Goal: Transaction & Acquisition: Purchase product/service

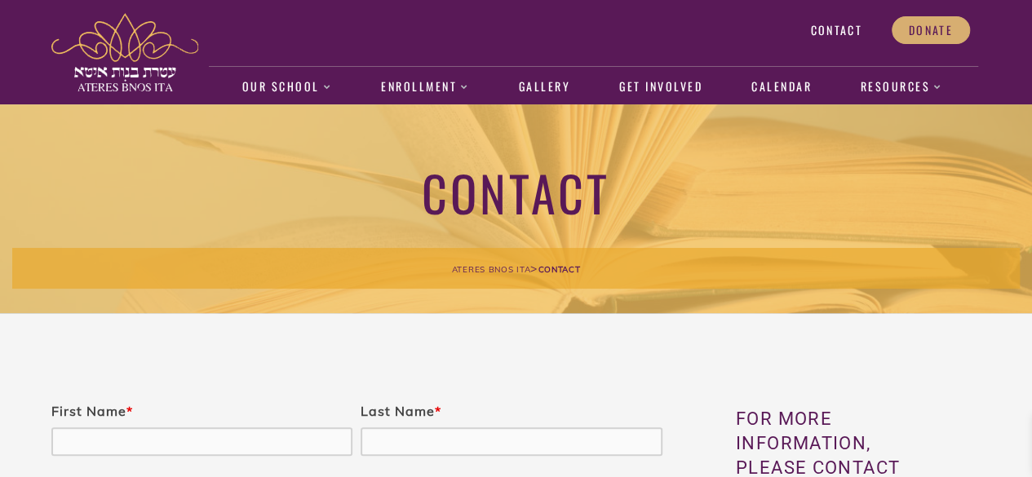
click at [927, 31] on span "Donate" at bounding box center [931, 30] width 44 height 15
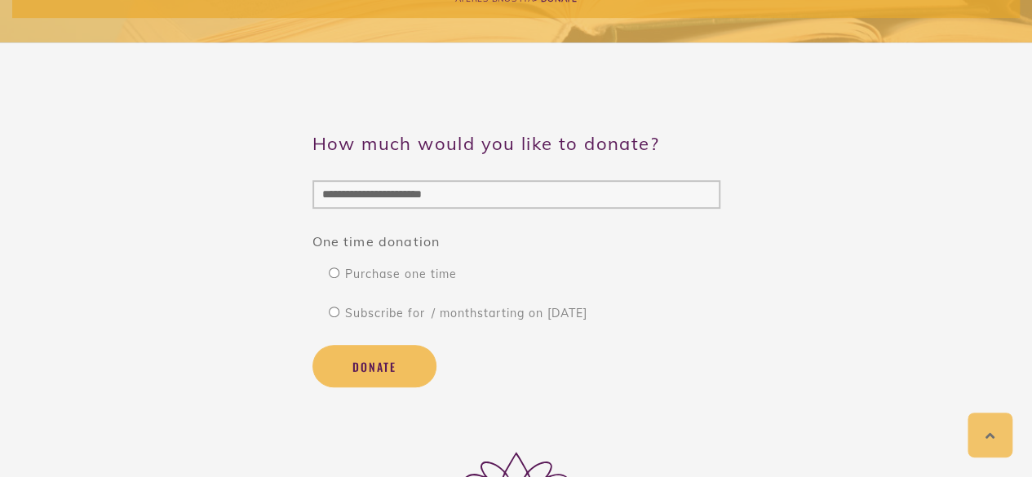
scroll to position [273, 0]
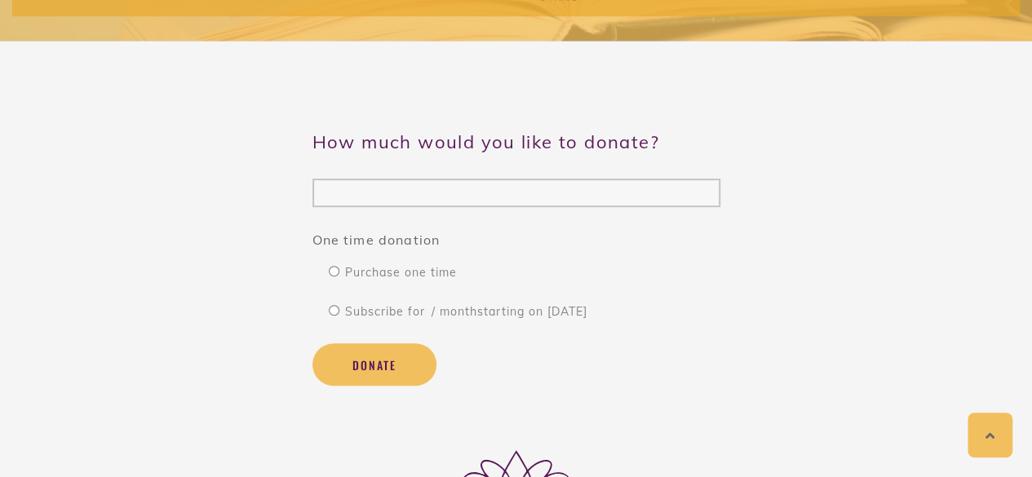
click at [419, 185] on input "( $ )" at bounding box center [516, 193] width 408 height 29
type input "**"
click at [428, 312] on span "Subscribe for / month starting on Sep 7th, 2025" at bounding box center [465, 311] width 244 height 15
click at [408, 368] on button "Donate" at bounding box center [374, 364] width 124 height 42
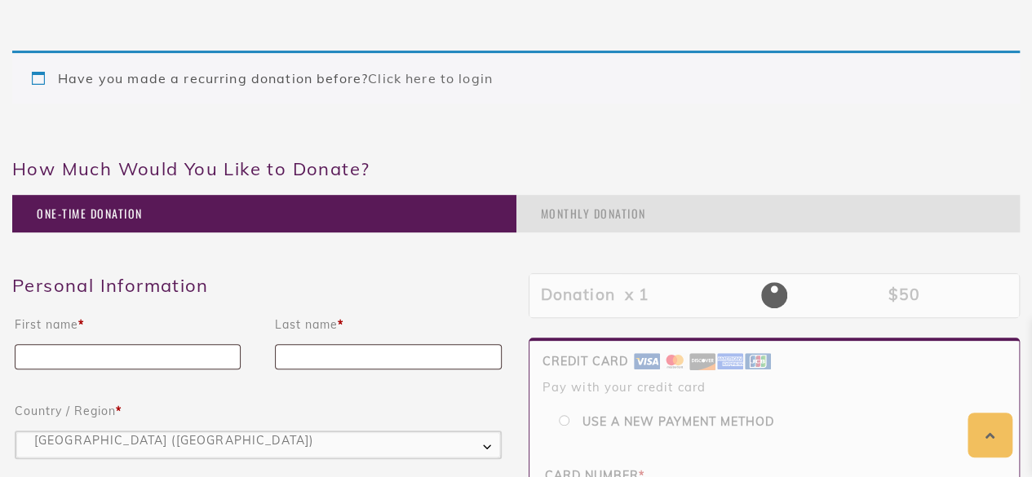
scroll to position [329, 0]
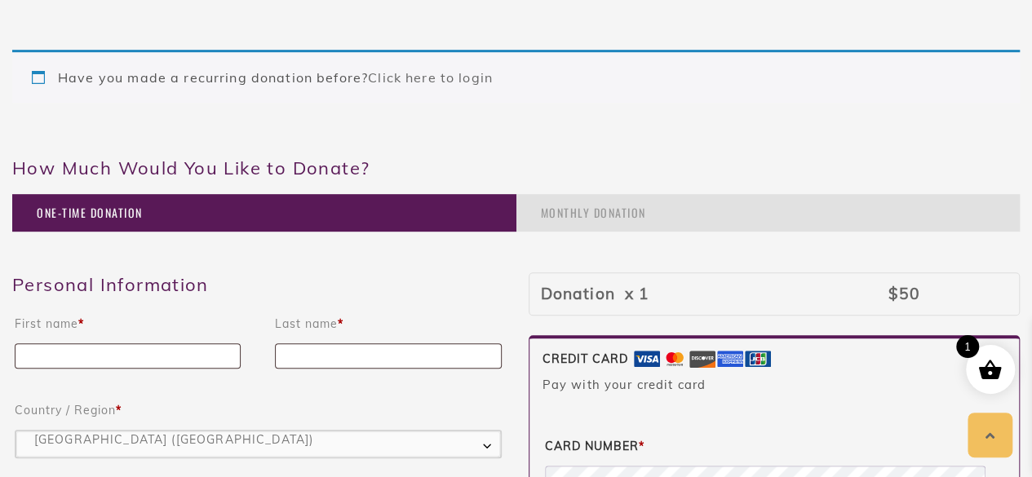
click at [571, 214] on div "Monthly Donation" at bounding box center [768, 213] width 504 height 38
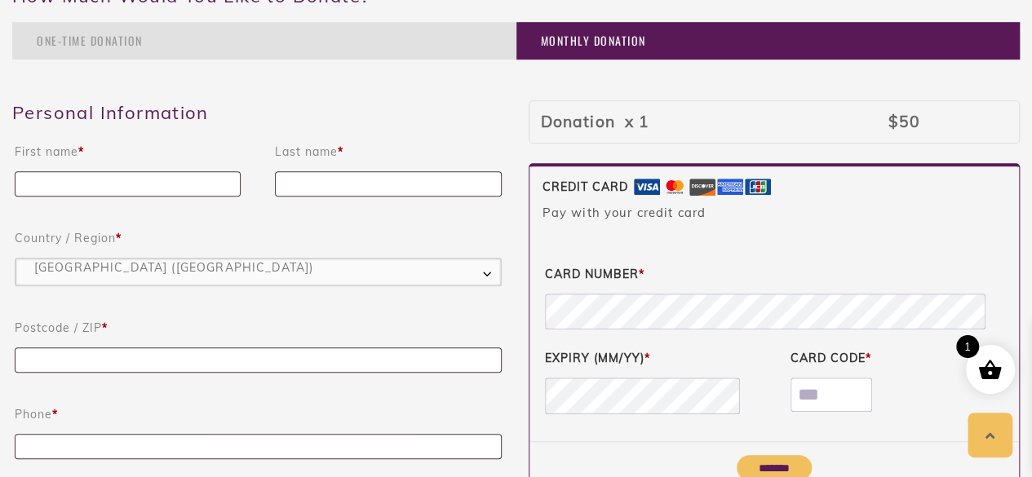
scroll to position [504, 0]
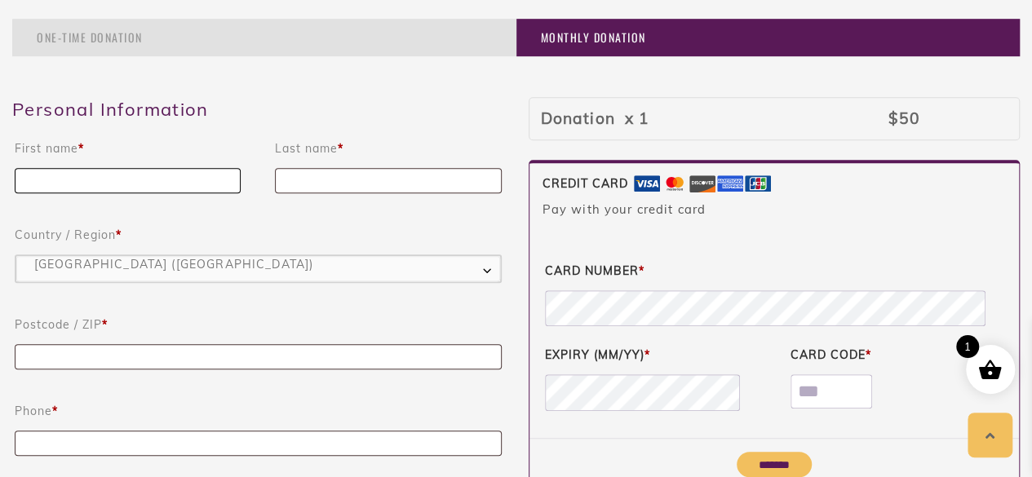
click at [155, 182] on input "First name *" at bounding box center [128, 180] width 226 height 25
type input "*****"
type input "*******"
type input "*****"
type input "**********"
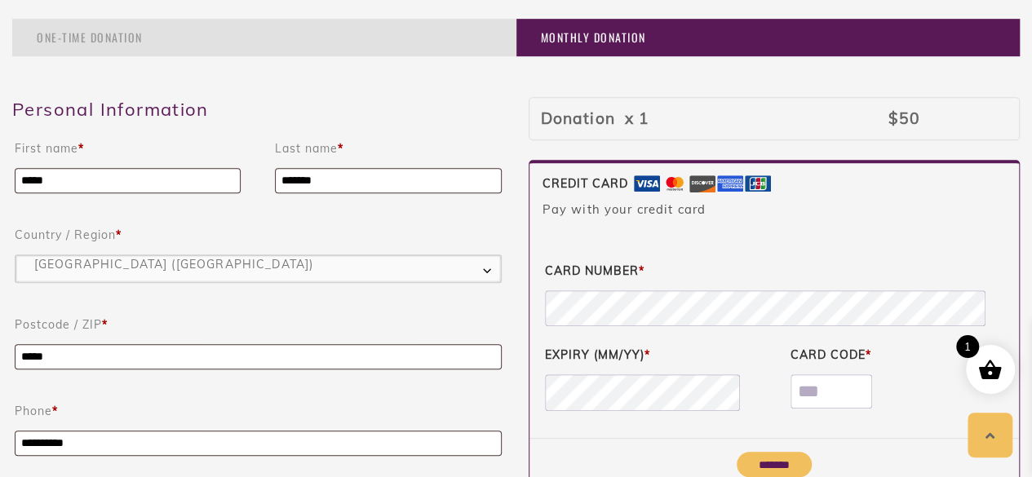
type input "**********"
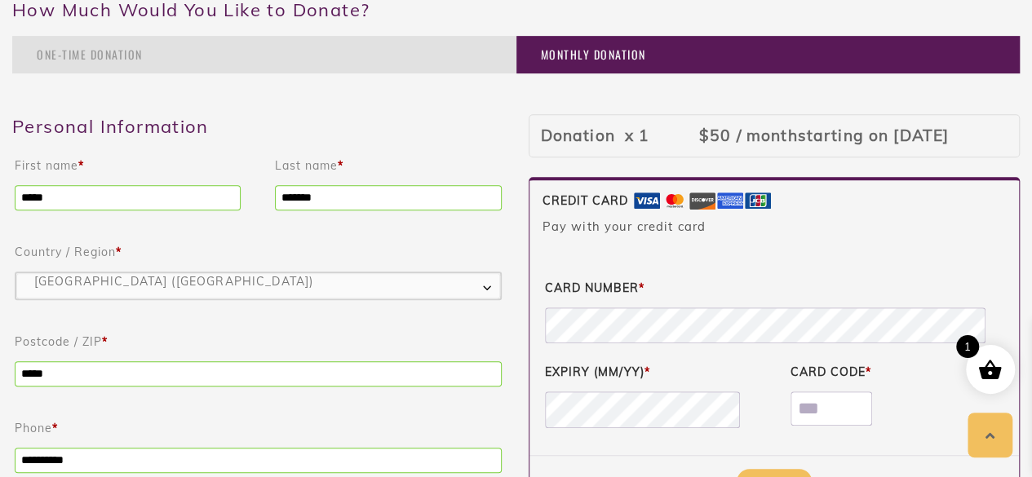
scroll to position [412, 0]
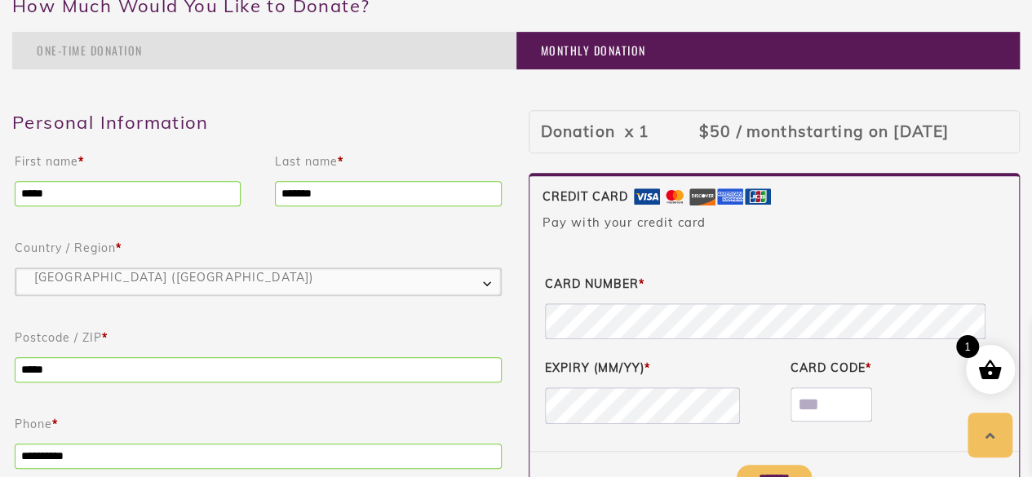
click at [630, 133] on td "Donation x 1" at bounding box center [609, 132] width 157 height 38
click at [666, 126] on td "Donation x 1" at bounding box center [609, 132] width 157 height 38
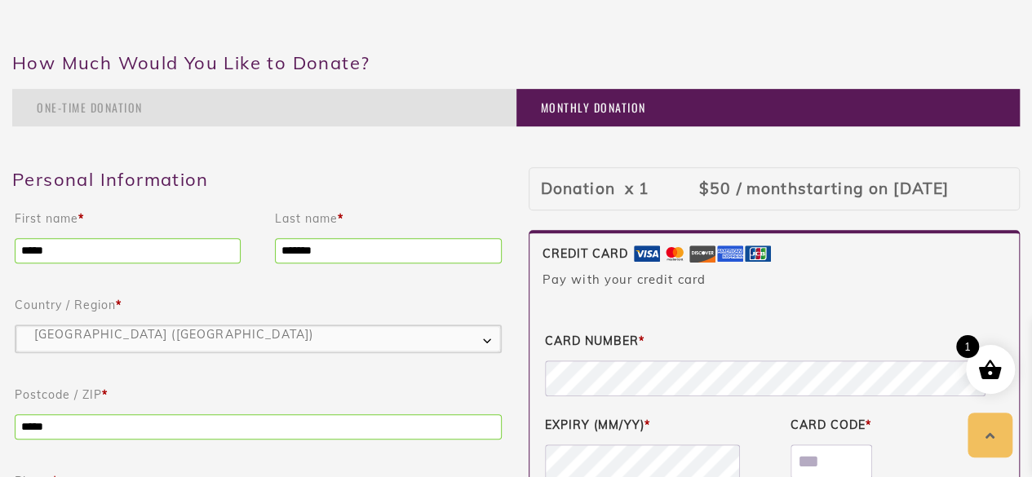
scroll to position [352, 0]
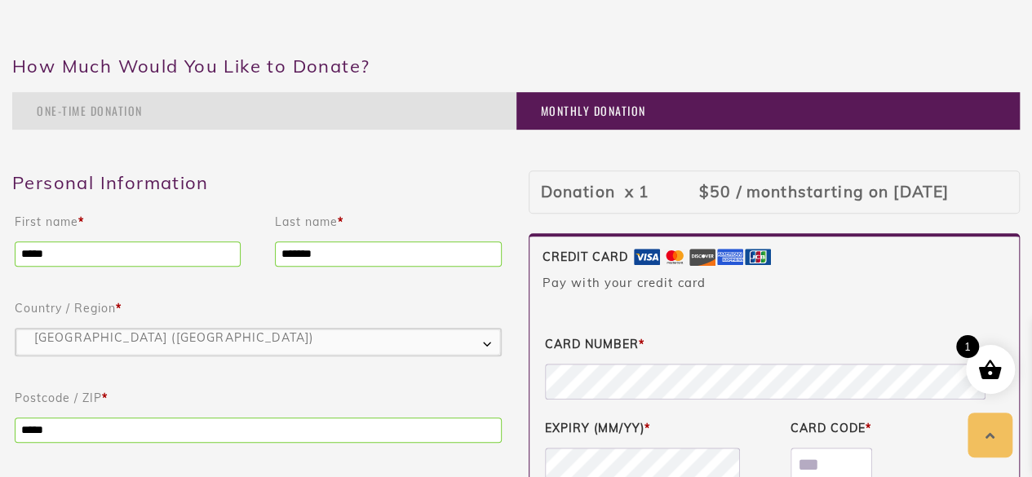
click at [600, 109] on div "Monthly Donation" at bounding box center [768, 111] width 504 height 38
click at [641, 200] on td "Donation x 1" at bounding box center [609, 192] width 157 height 38
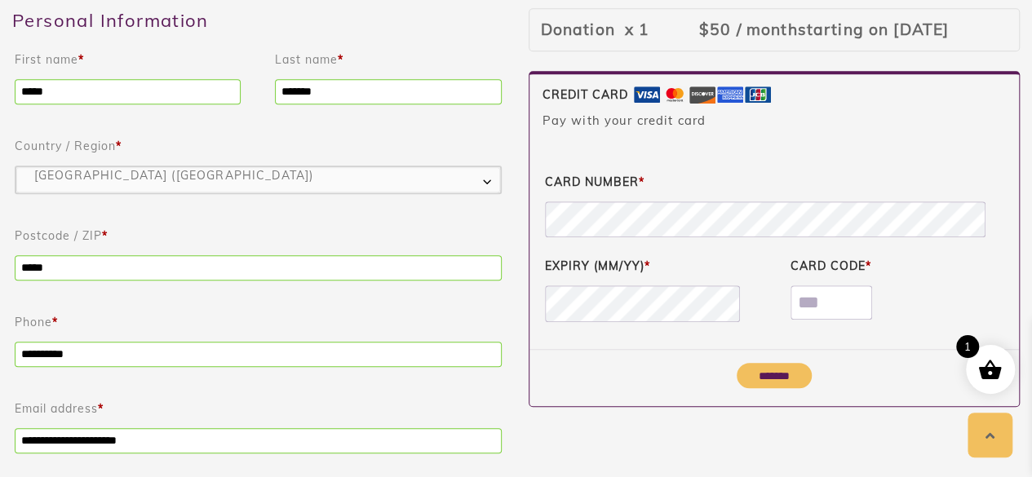
scroll to position [499, 0]
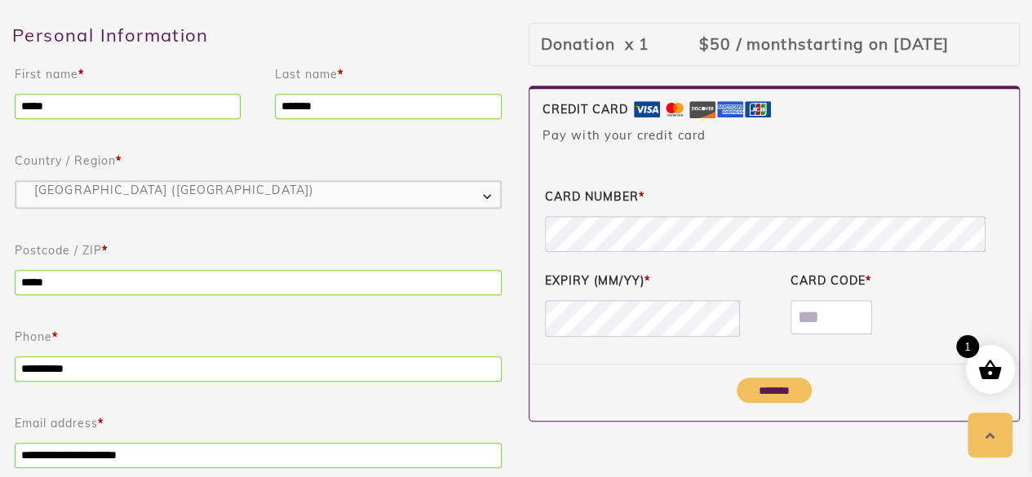
click at [397, 153] on label "Country / Region *" at bounding box center [258, 160] width 487 height 23
click at [15, 179] on select "**********" at bounding box center [14, 179] width 1 height 1
click at [397, 153] on label "Country / Region *" at bounding box center [258, 160] width 487 height 23
click at [15, 179] on select "**********" at bounding box center [14, 179] width 1 height 1
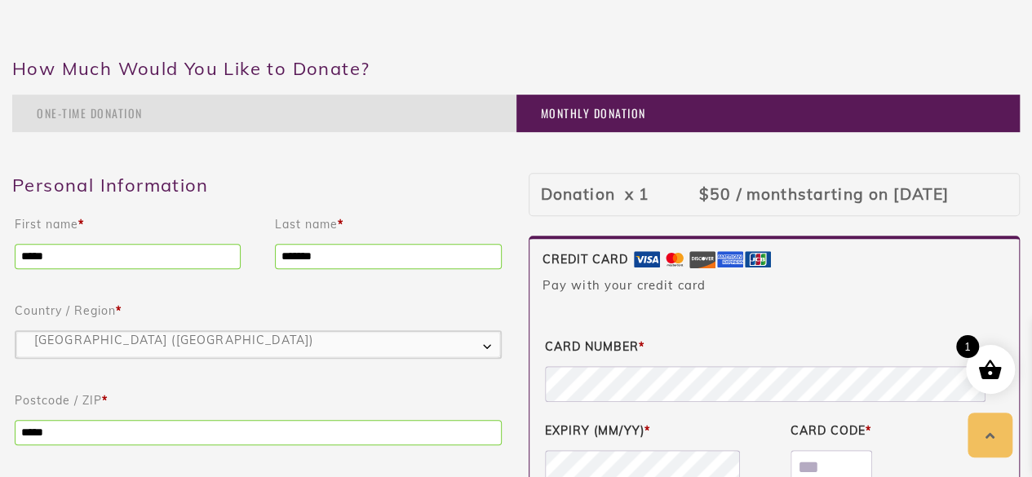
scroll to position [344, 0]
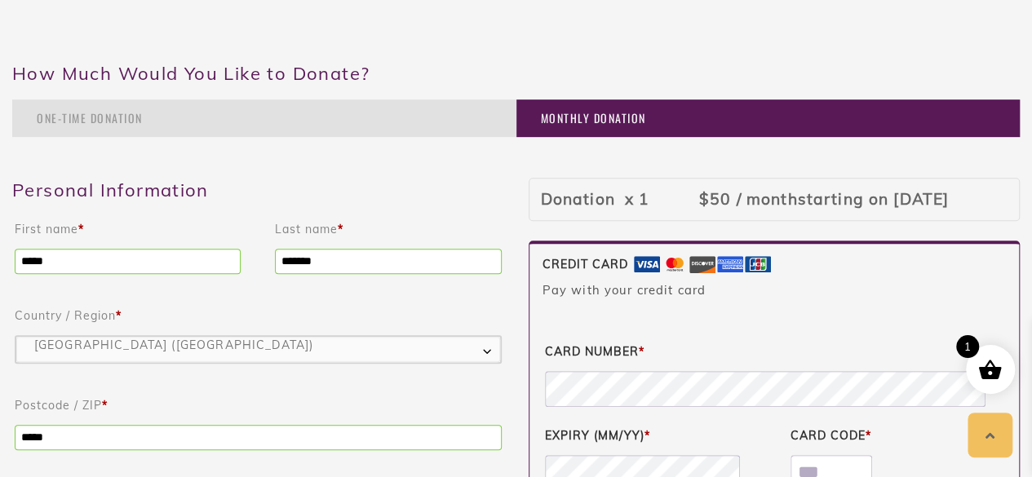
click at [405, 118] on div "One-Time Donation" at bounding box center [264, 119] width 504 height 38
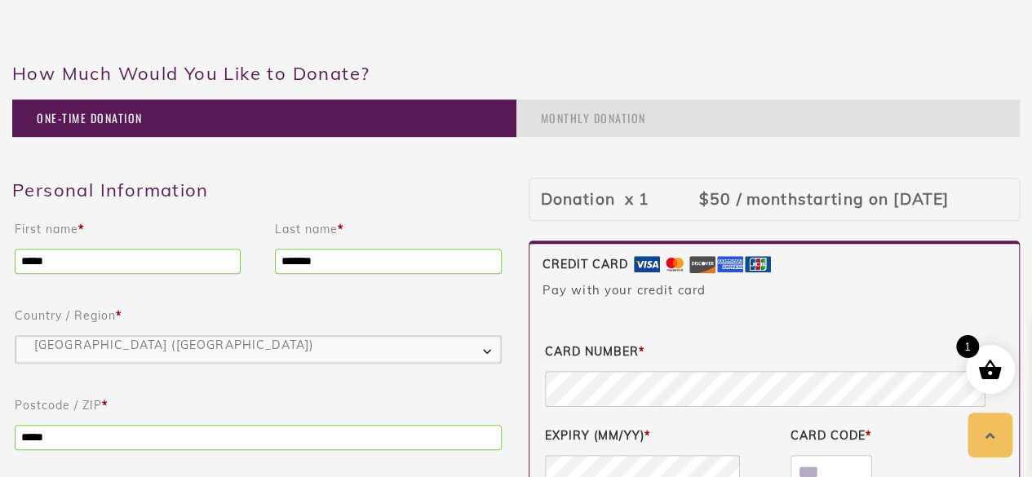
click at [545, 107] on div "Monthly Donation" at bounding box center [768, 119] width 504 height 38
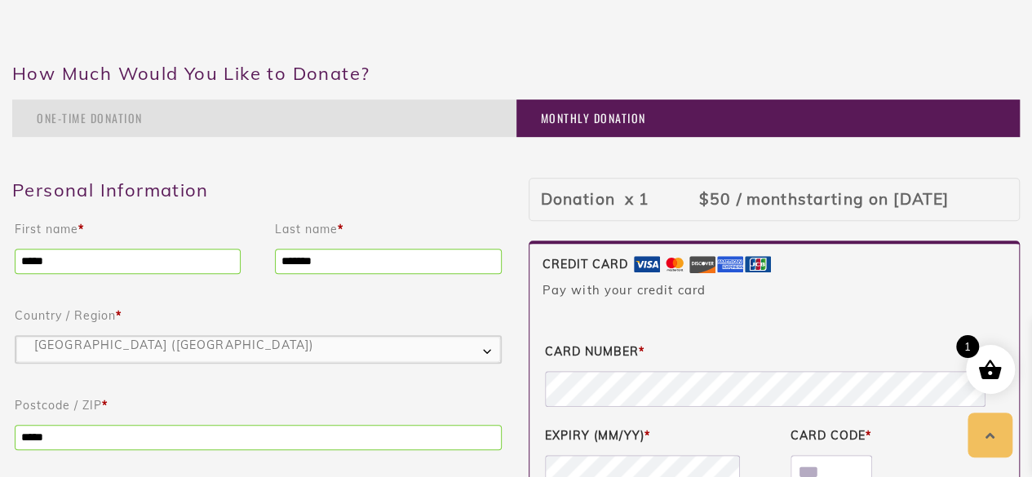
click at [623, 210] on td "Donation x 1" at bounding box center [609, 199] width 157 height 38
click at [622, 205] on td "Donation x 1" at bounding box center [609, 199] width 157 height 38
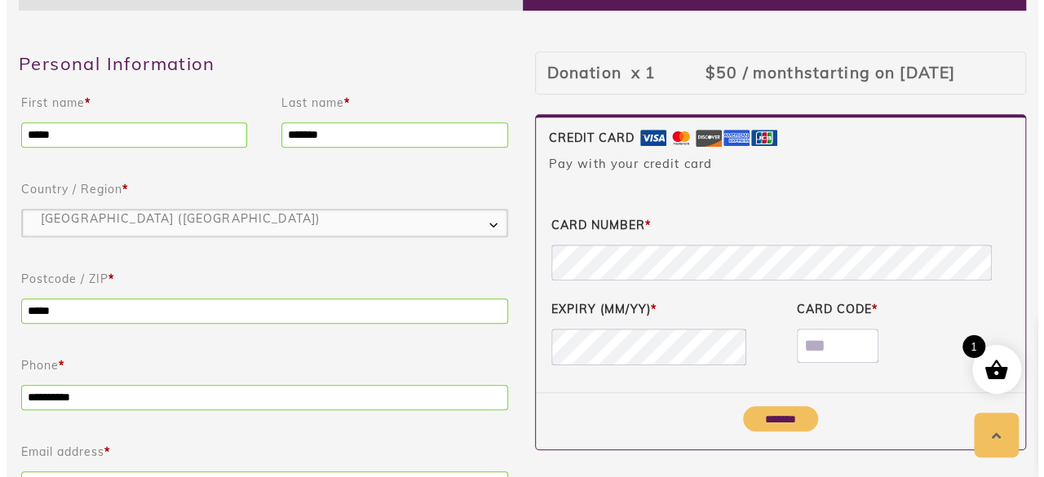
scroll to position [480, 0]
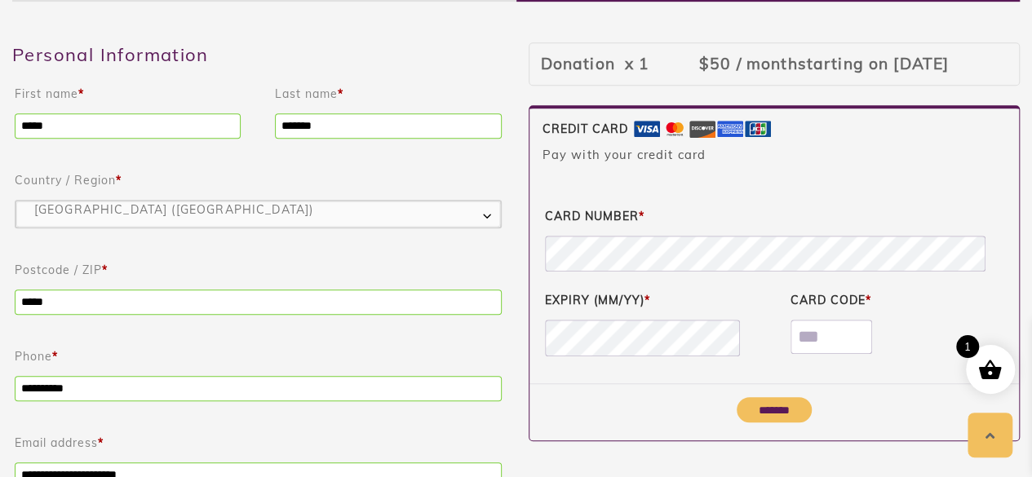
click at [973, 351] on span "1" at bounding box center [967, 346] width 23 height 23
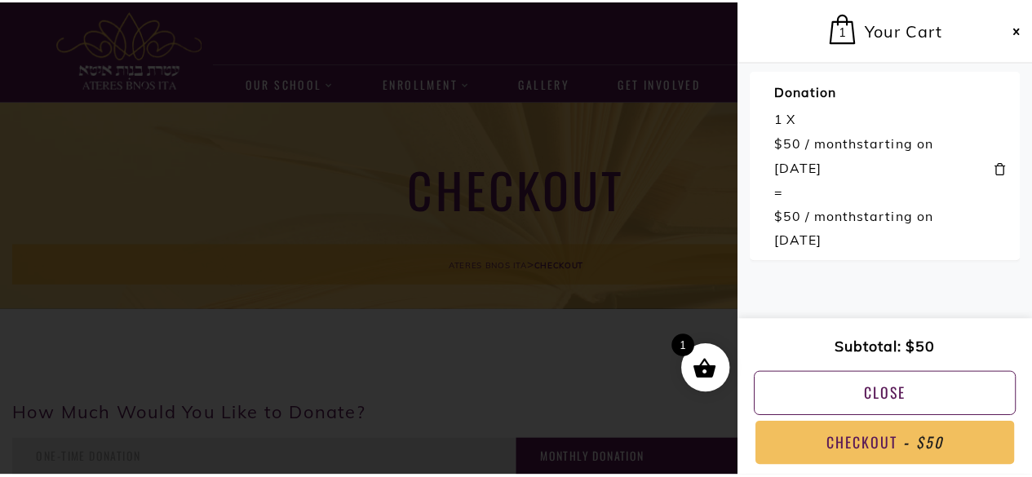
scroll to position [0, 0]
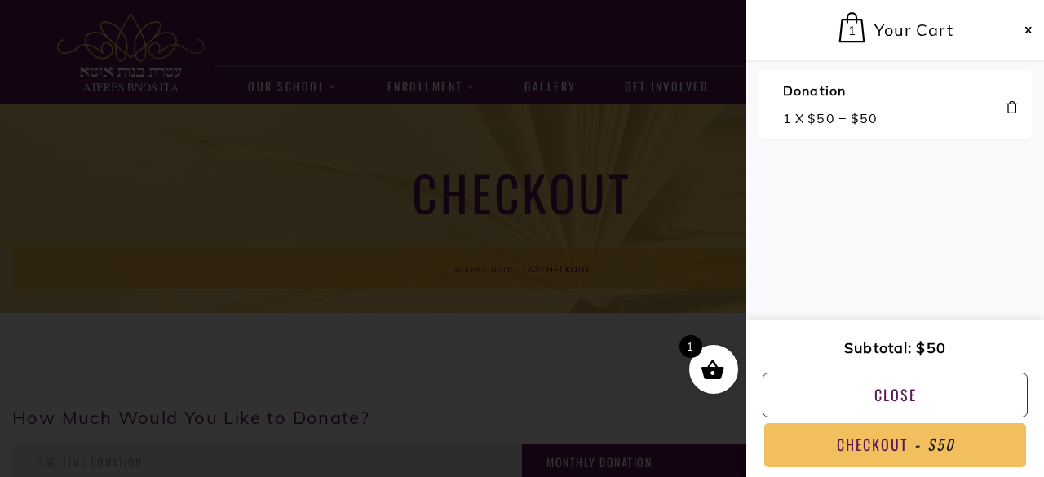
click at [921, 126] on div "1 X $ 50 = $ 50" at bounding box center [890, 118] width 215 height 24
click at [943, 22] on span "Your Cart" at bounding box center [914, 30] width 78 height 31
click at [898, 99] on span "Donation" at bounding box center [890, 92] width 215 height 28
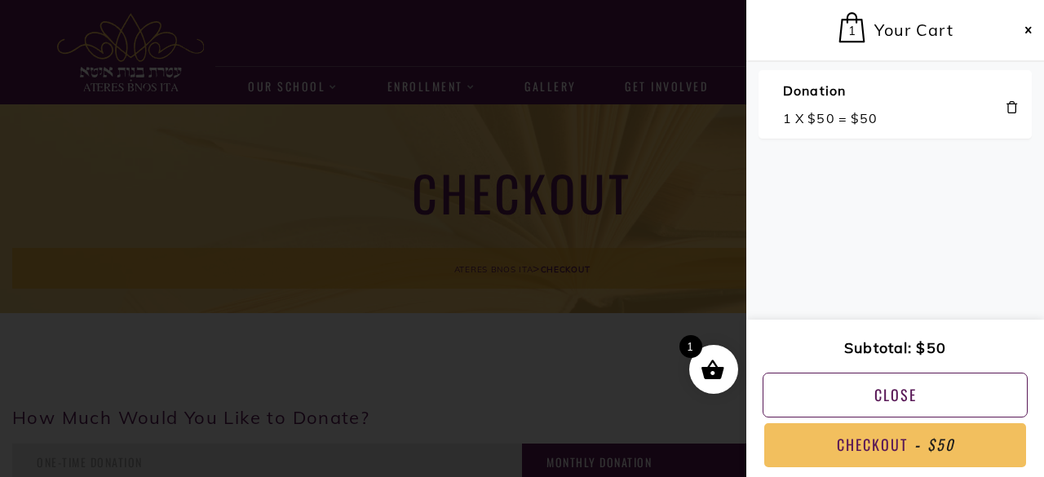
click at [920, 406] on link "Close" at bounding box center [895, 396] width 265 height 46
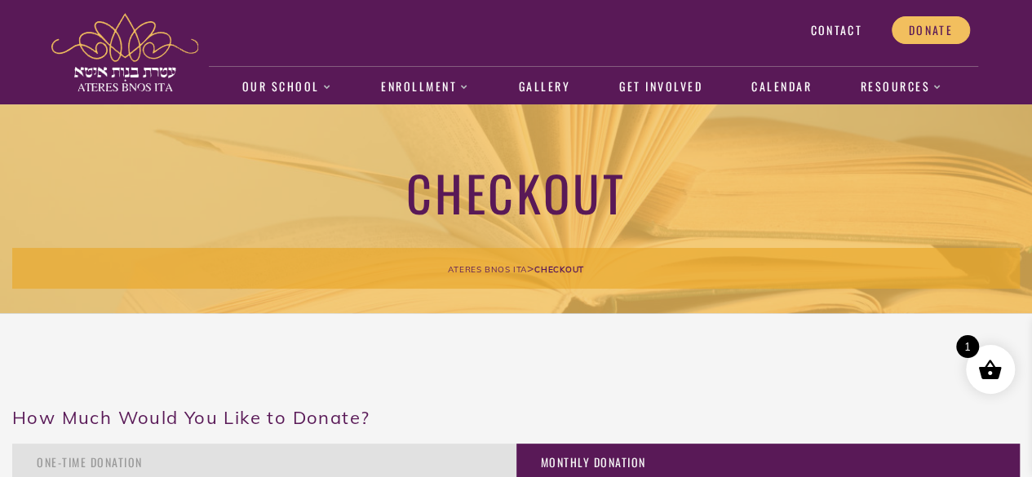
click at [987, 371] on span at bounding box center [989, 369] width 25 height 24
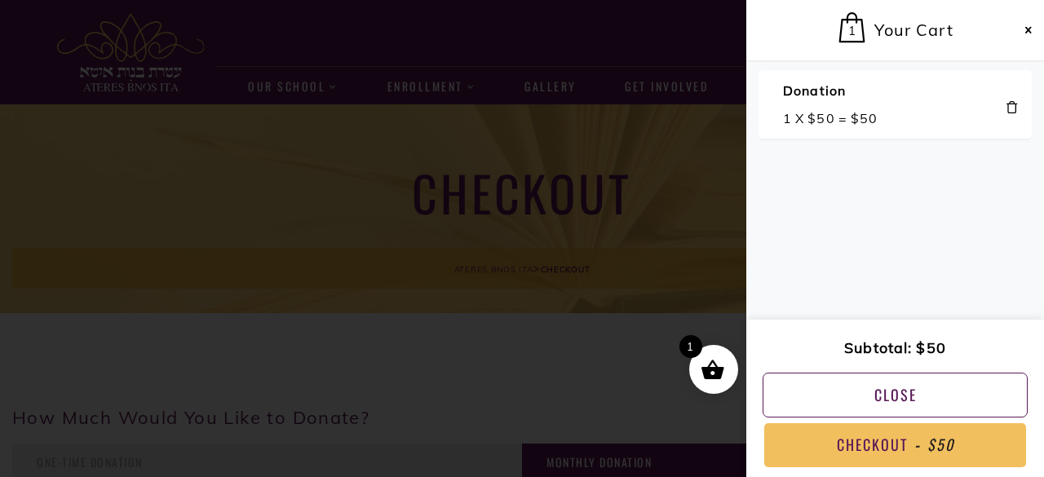
click at [865, 102] on span "Donation" at bounding box center [890, 92] width 215 height 28
click at [868, 118] on bdi "$ 50" at bounding box center [864, 118] width 27 height 16
click at [827, 115] on bdi "$ 50" at bounding box center [821, 118] width 27 height 16
drag, startPoint x: 827, startPoint y: 115, endPoint x: 1028, endPoint y: 29, distance: 218.5
click at [1028, 29] on div "1 1 Your Cart Donation 1 X $ 50 = $ 50 Subtotal $ 50 Shipping, taxes, and disco…" at bounding box center [896, 238] width 298 height 477
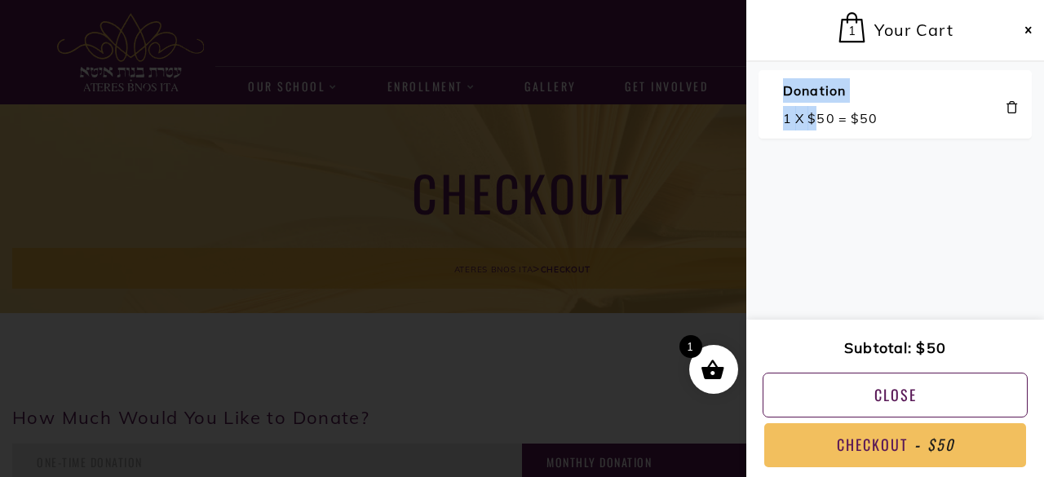
click at [1028, 29] on span at bounding box center [1029, 30] width 14 height 13
